Goal: Navigation & Orientation: Find specific page/section

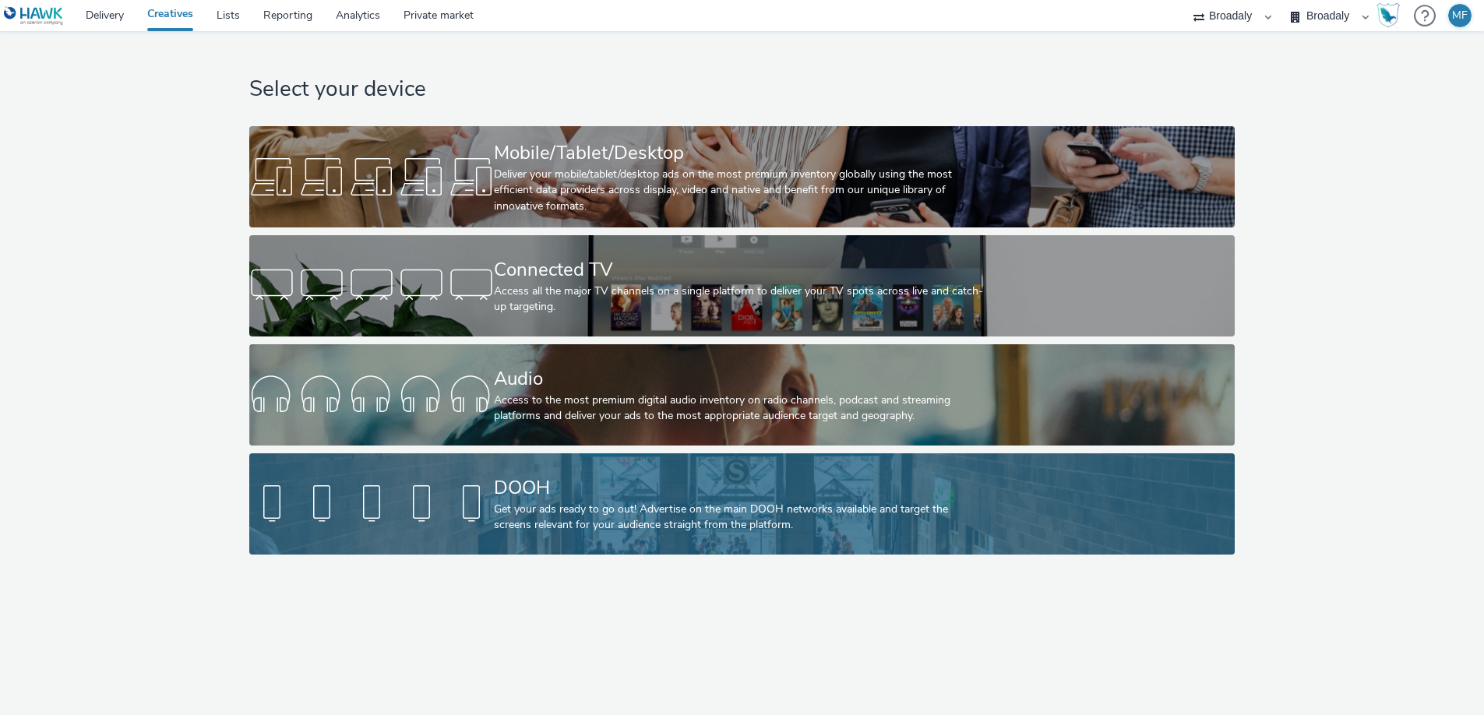
click at [461, 527] on div at bounding box center [371, 504] width 245 height 50
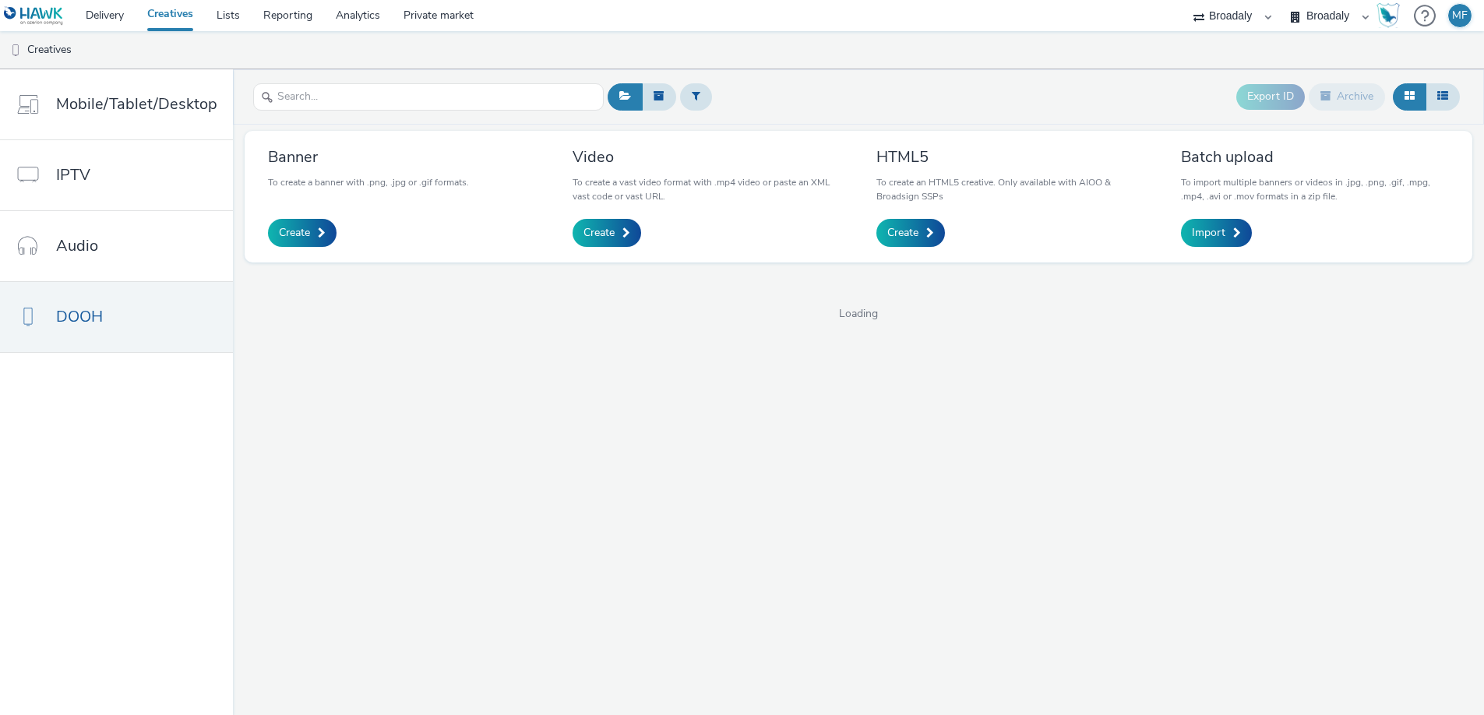
click at [1311, 23] on select "Broadaly contrast MEDIA SERVICE" at bounding box center [1329, 15] width 93 height 31
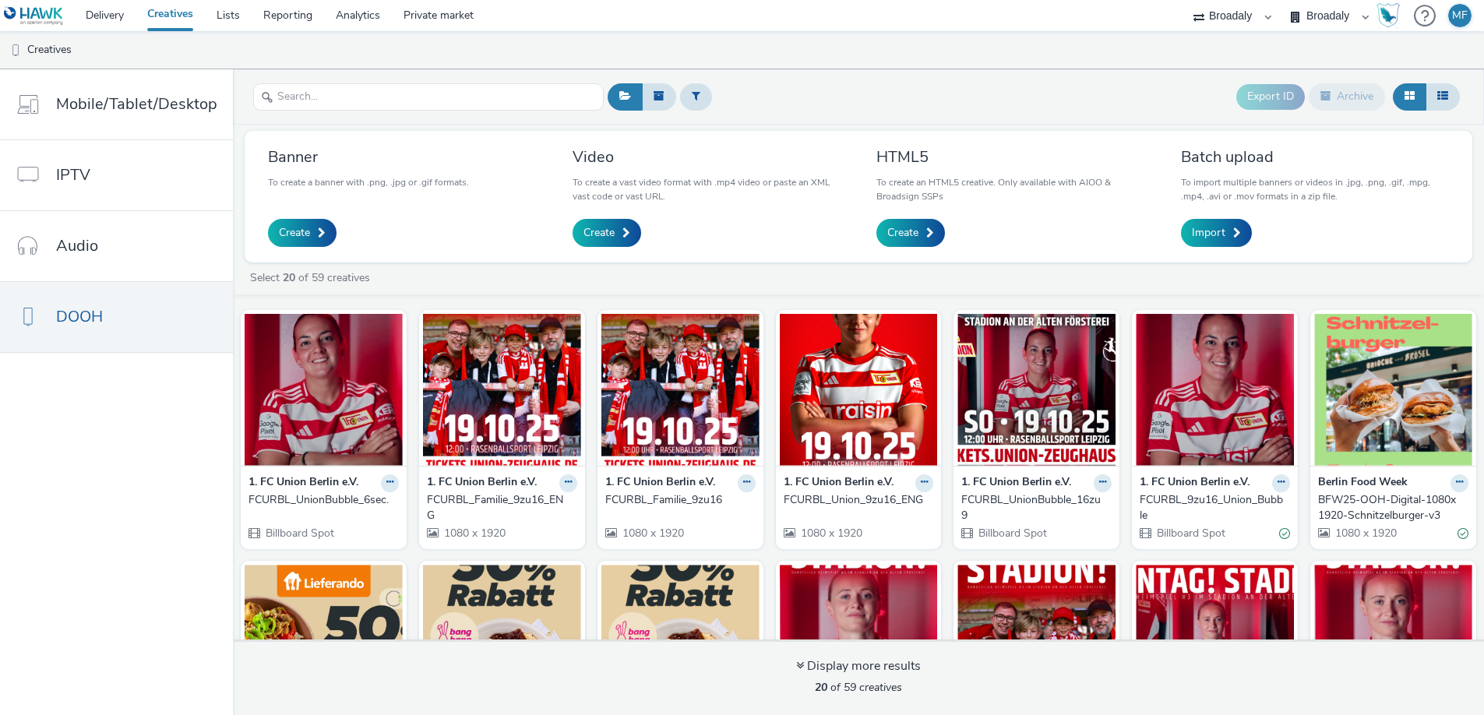
select select "aa2d3f22-8cd3-452c-915a-90da4c6ce460"
click at [1283, 0] on select "Broadaly contrast MEDIA SERVICE" at bounding box center [1329, 15] width 93 height 31
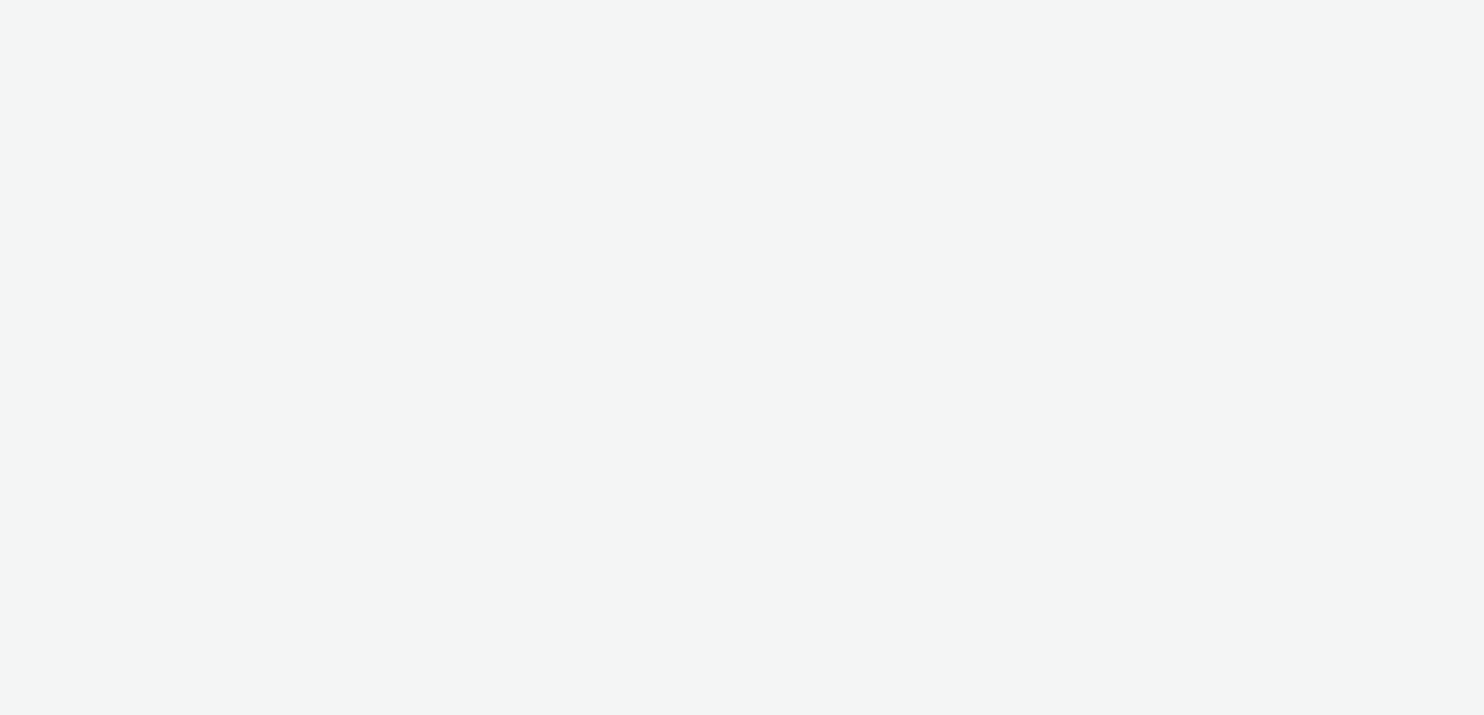
select select "aa2d3f22-8cd3-452c-915a-90da4c6ce460"
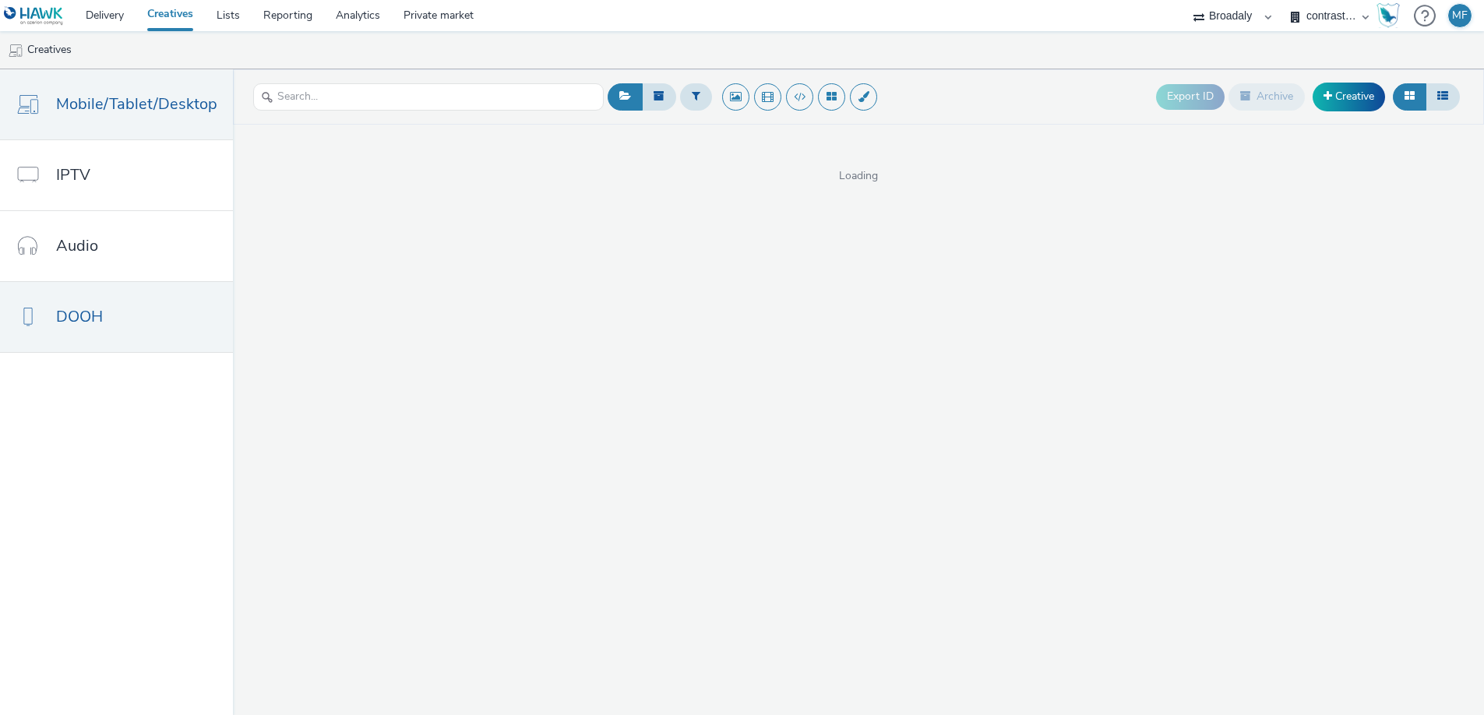
click at [86, 323] on span "DOOH" at bounding box center [79, 316] width 47 height 23
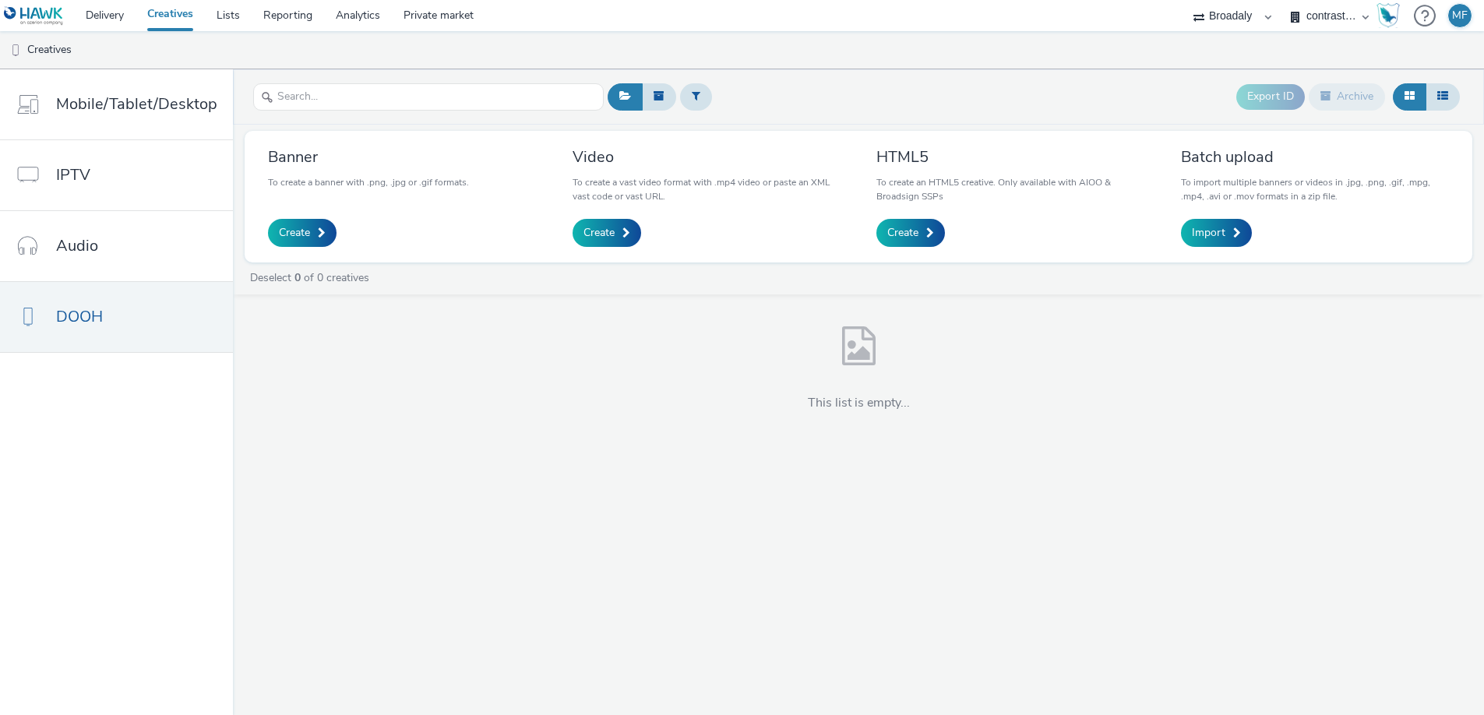
click at [189, 22] on link "Creatives" at bounding box center [170, 15] width 69 height 31
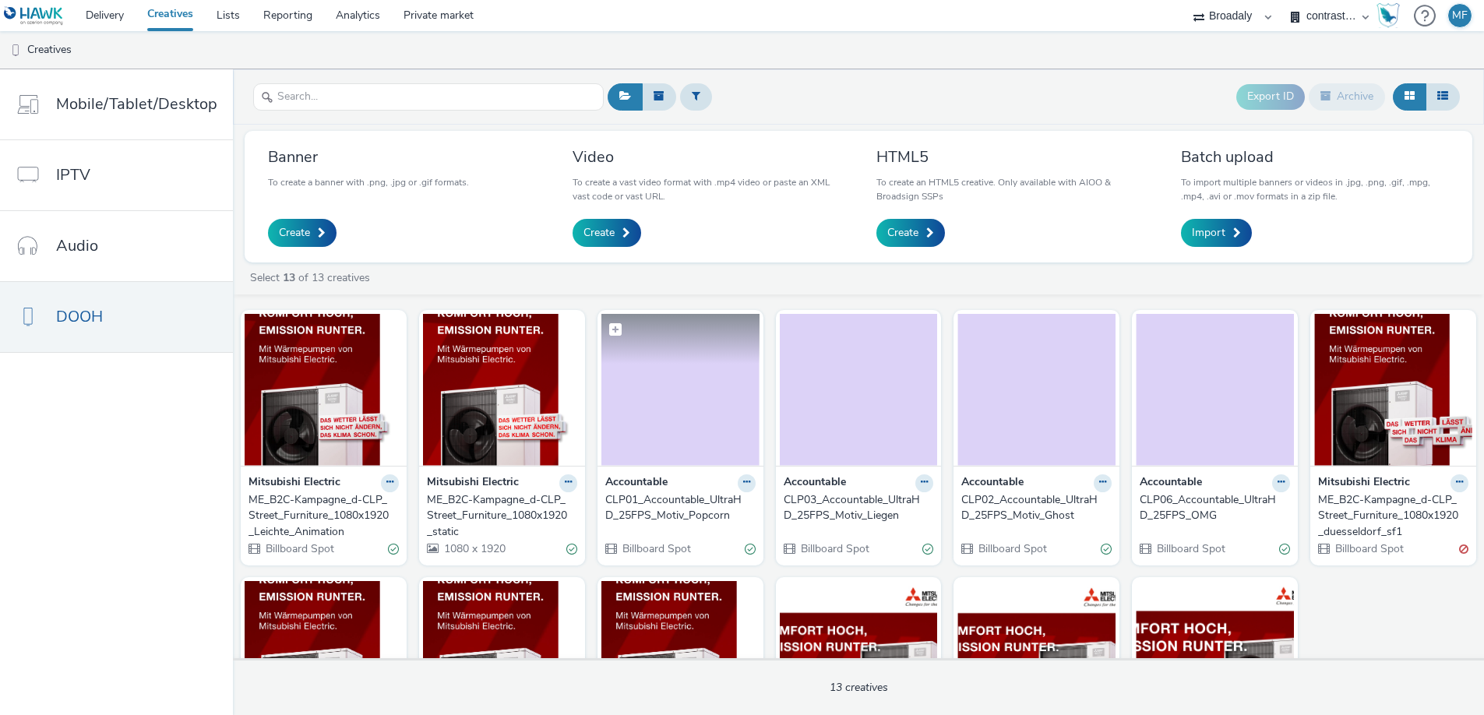
click at [674, 400] on img at bounding box center [680, 390] width 158 height 152
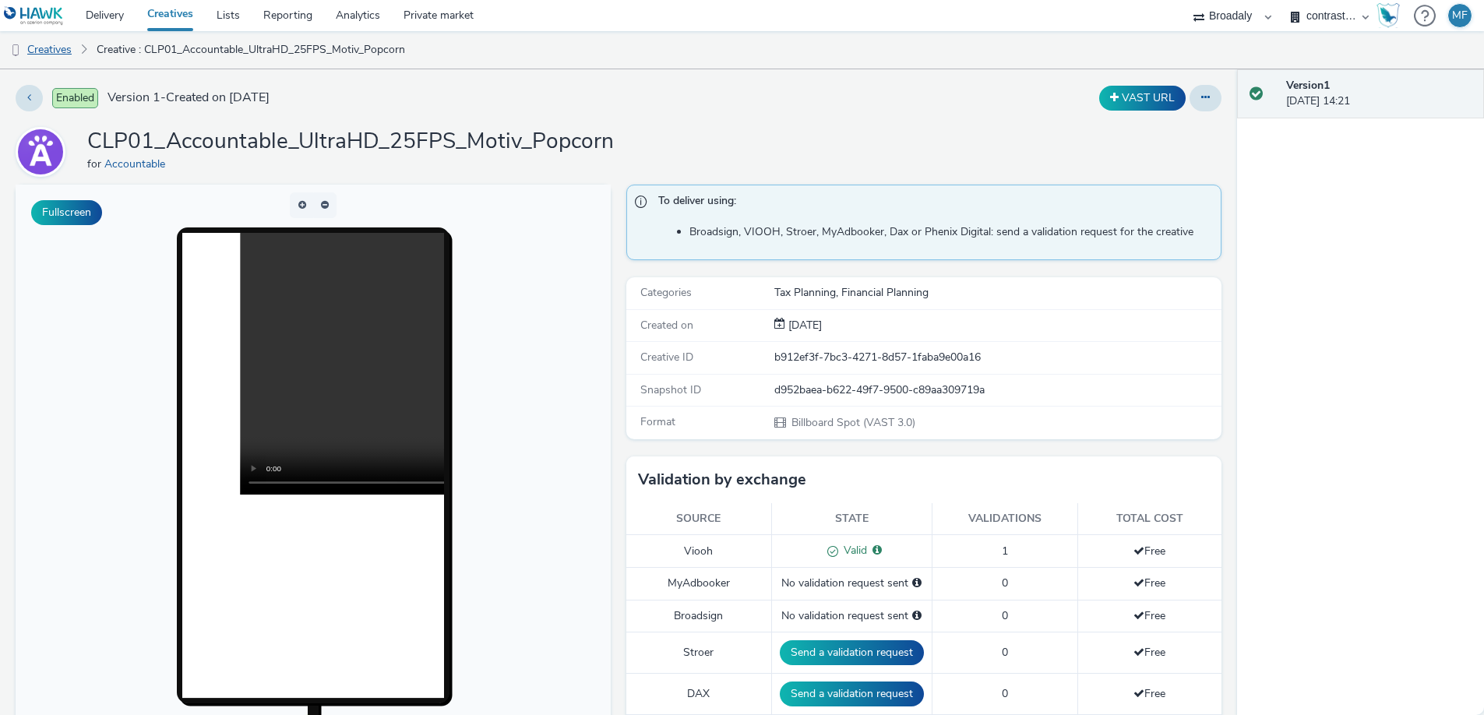
click at [67, 46] on link "Creatives" at bounding box center [39, 49] width 79 height 37
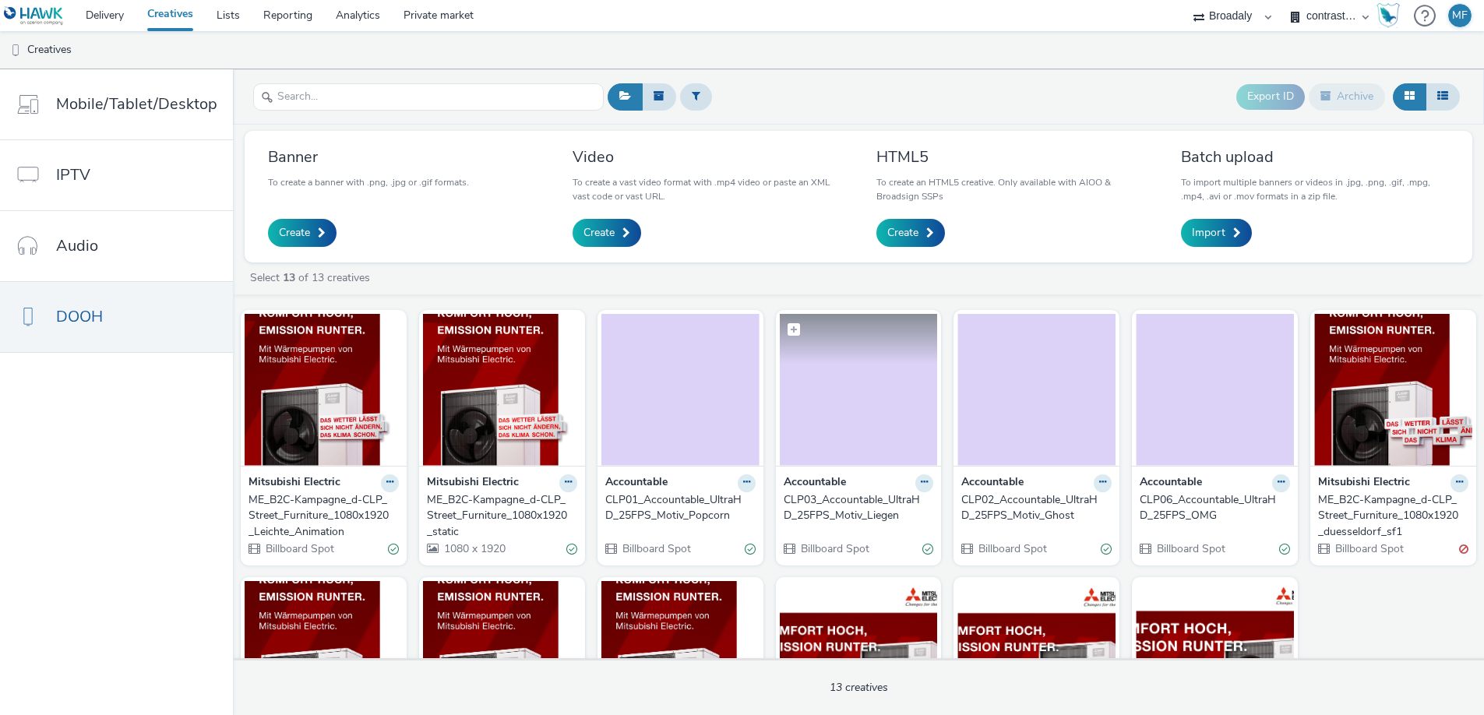
click at [861, 410] on img at bounding box center [859, 390] width 158 height 152
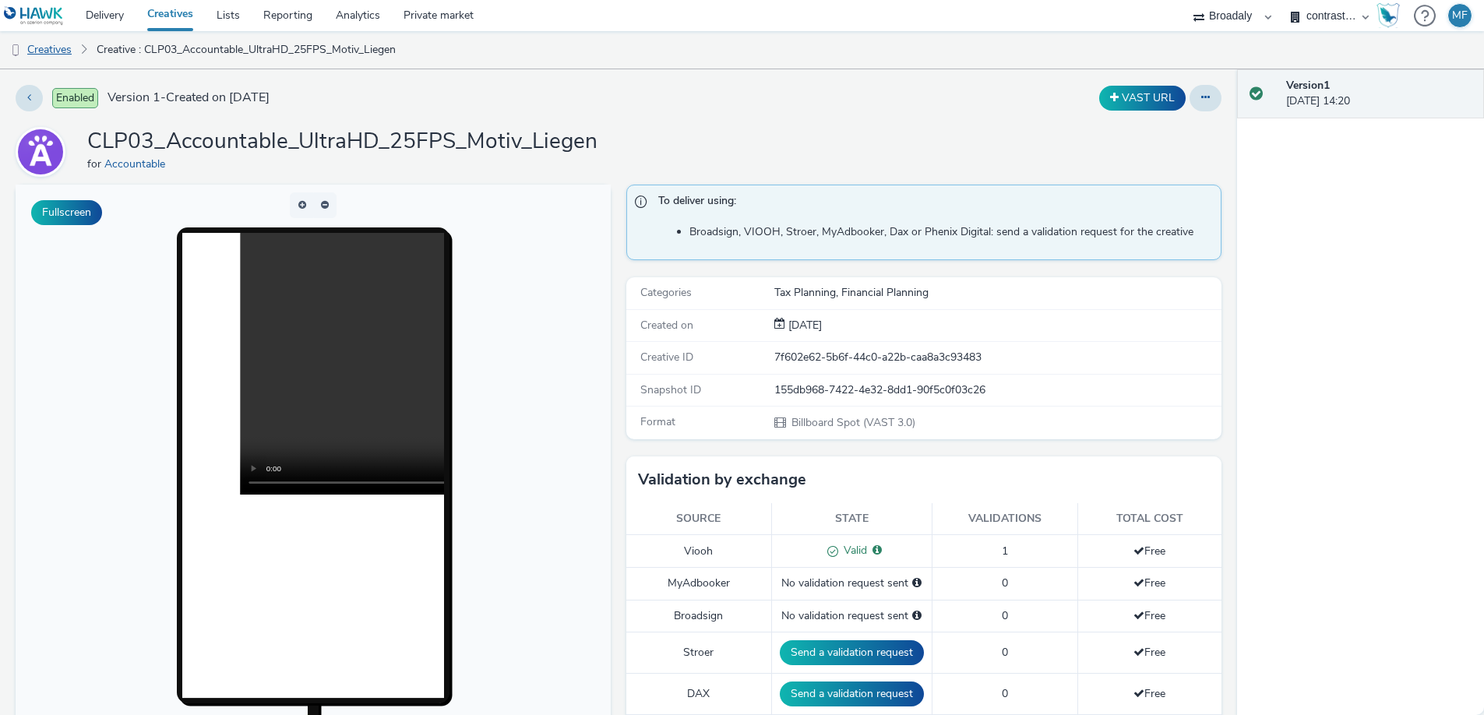
click at [72, 49] on link "Creatives" at bounding box center [39, 49] width 79 height 37
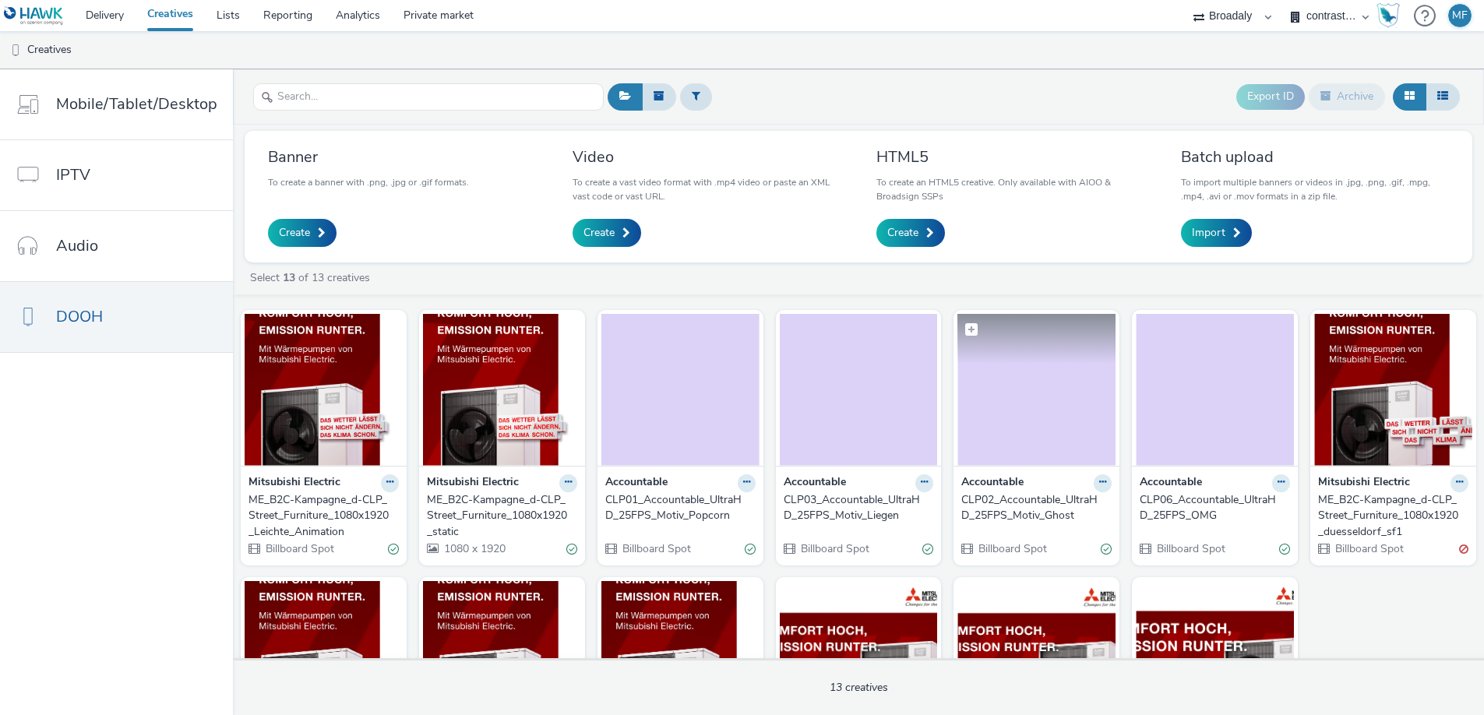
click at [1035, 413] on img at bounding box center [1036, 390] width 158 height 152
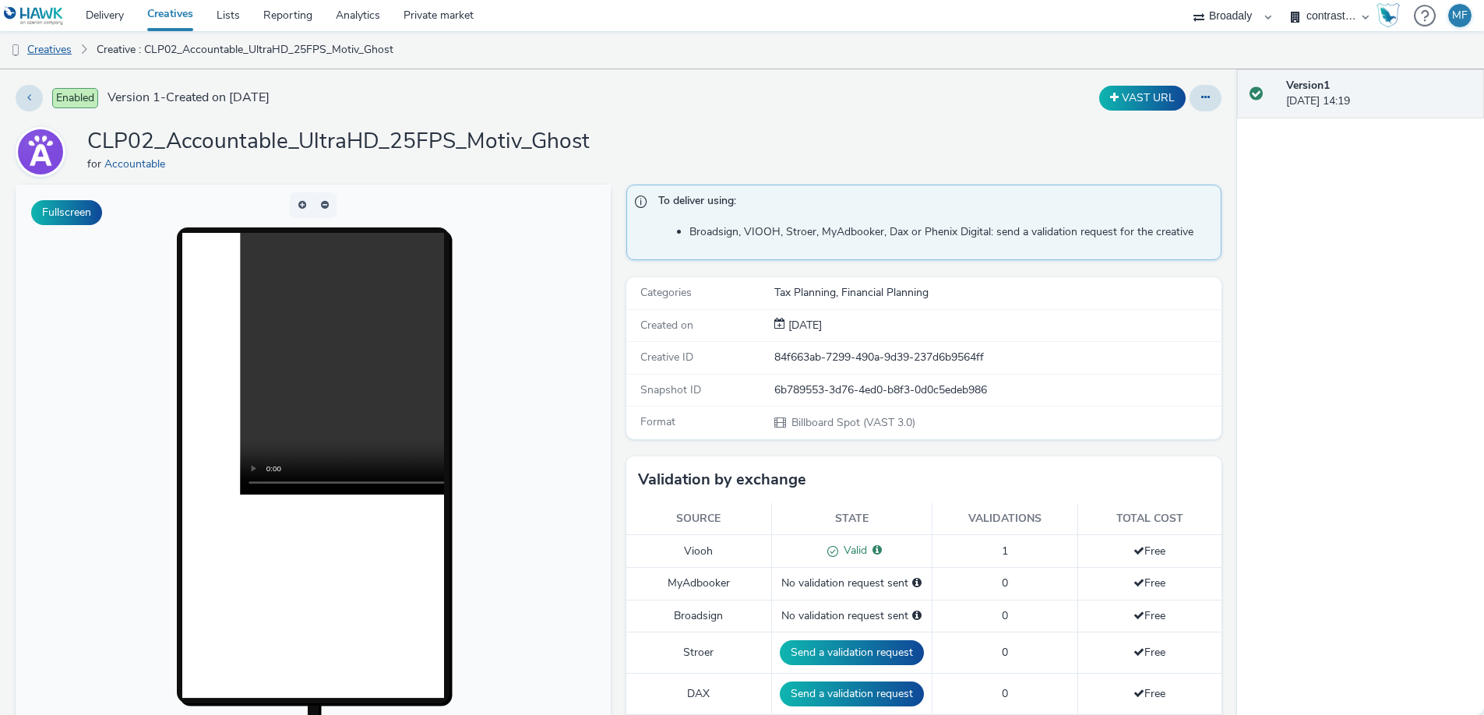
click at [65, 47] on link "Creatives" at bounding box center [39, 49] width 79 height 37
